Goal: Find specific page/section: Find specific page/section

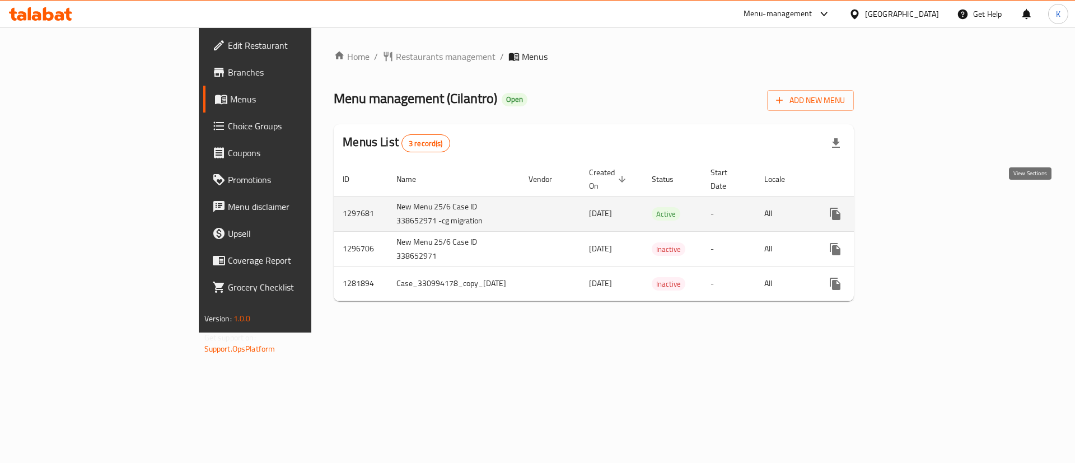
click at [923, 207] on icon "enhanced table" at bounding box center [915, 213] width 13 height 13
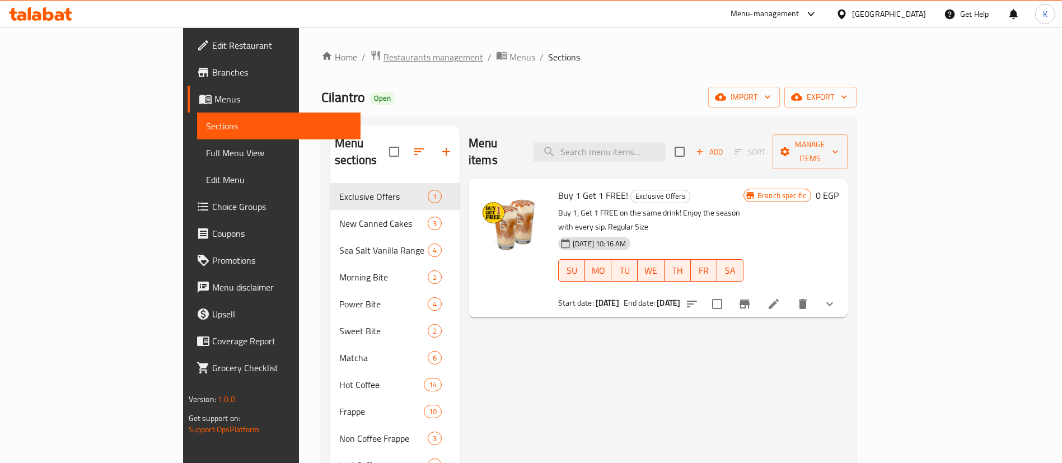
click at [384, 53] on span "Restaurants management" at bounding box center [434, 56] width 100 height 13
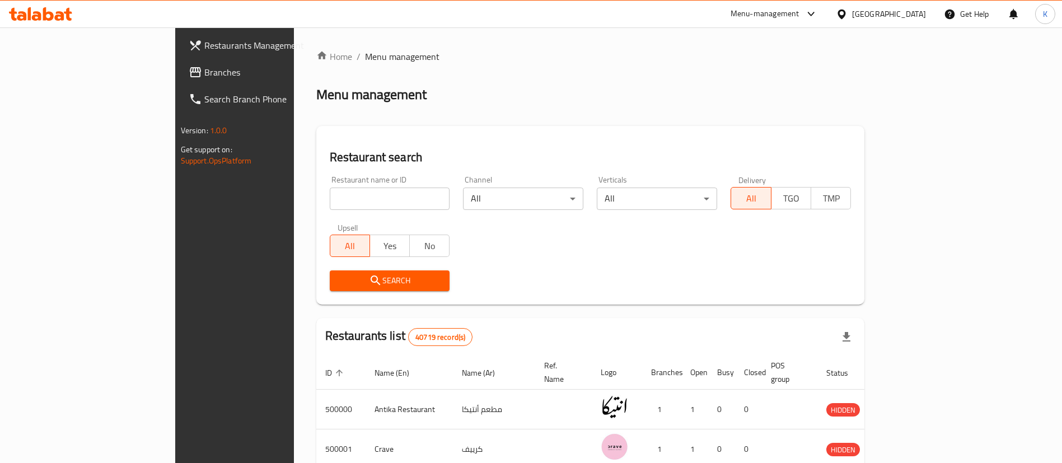
click at [800, 11] on div "Menu-management" at bounding box center [765, 13] width 69 height 13
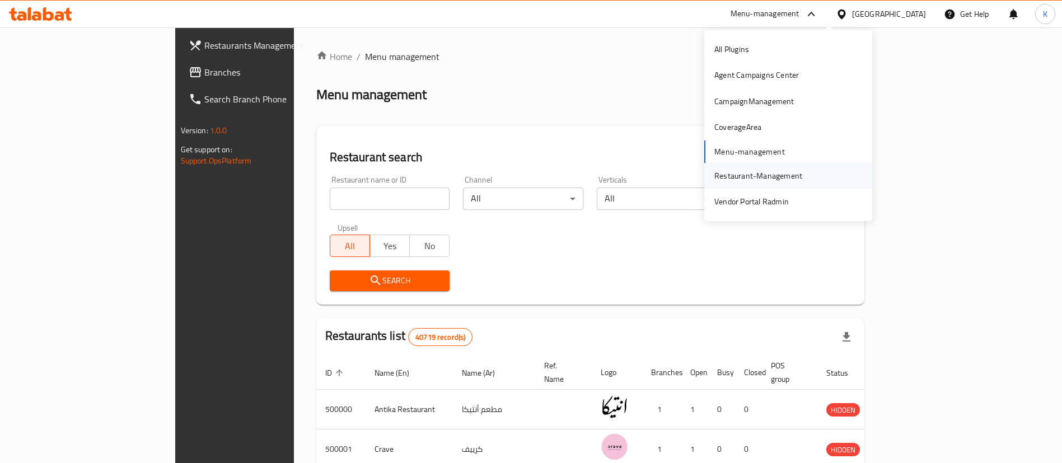
click at [736, 164] on div "Restaurant-Management" at bounding box center [759, 176] width 106 height 26
